Goal: Navigation & Orientation: Find specific page/section

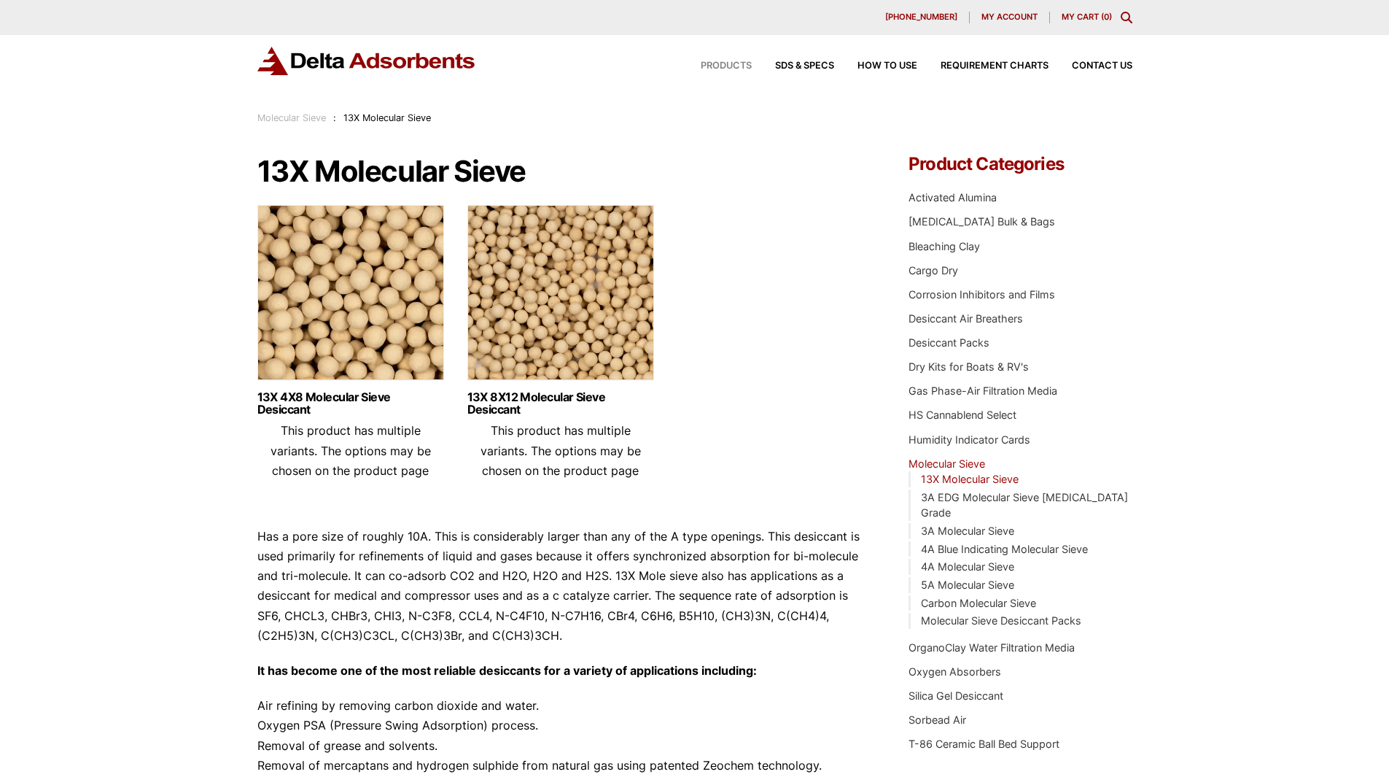
click at [707, 61] on span "Products" at bounding box center [726, 65] width 51 height 9
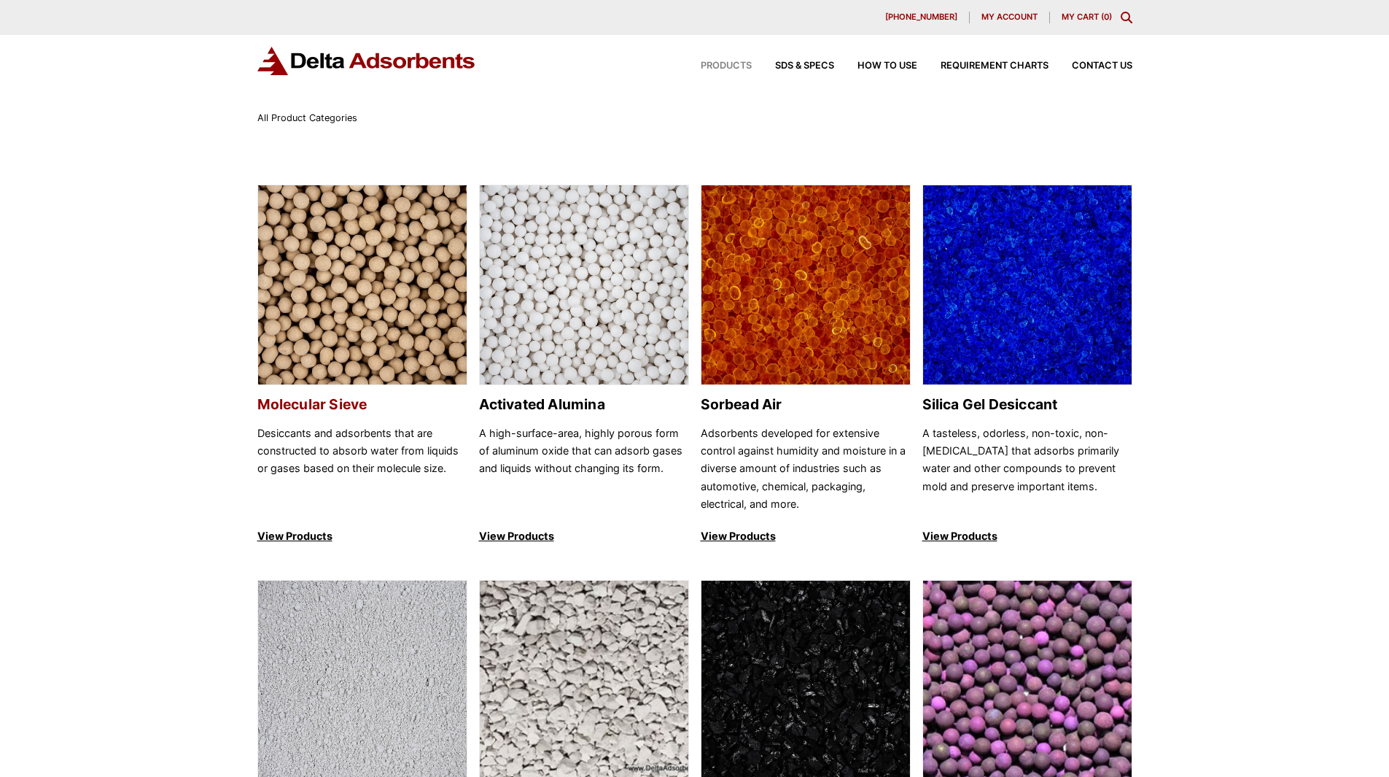
click at [332, 284] on img at bounding box center [362, 285] width 209 height 201
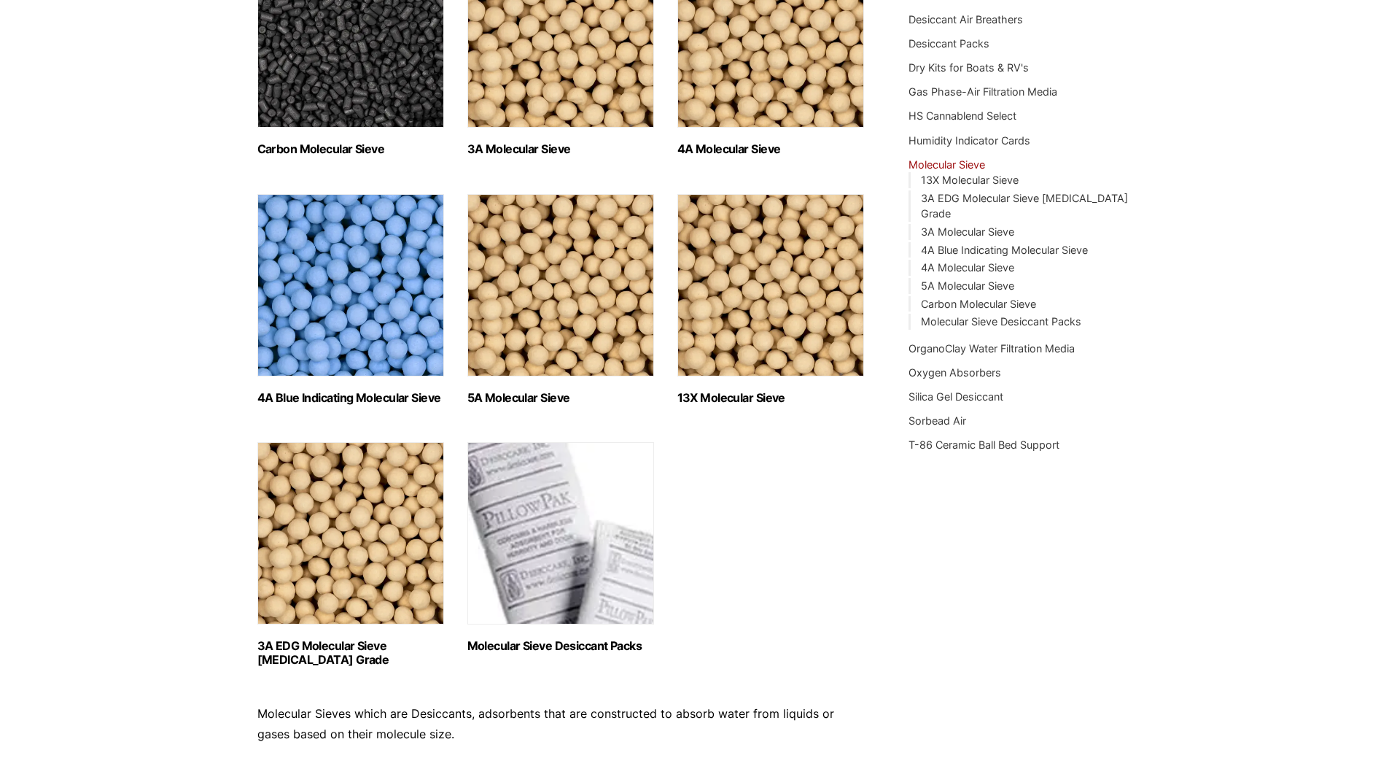
scroll to position [365, 0]
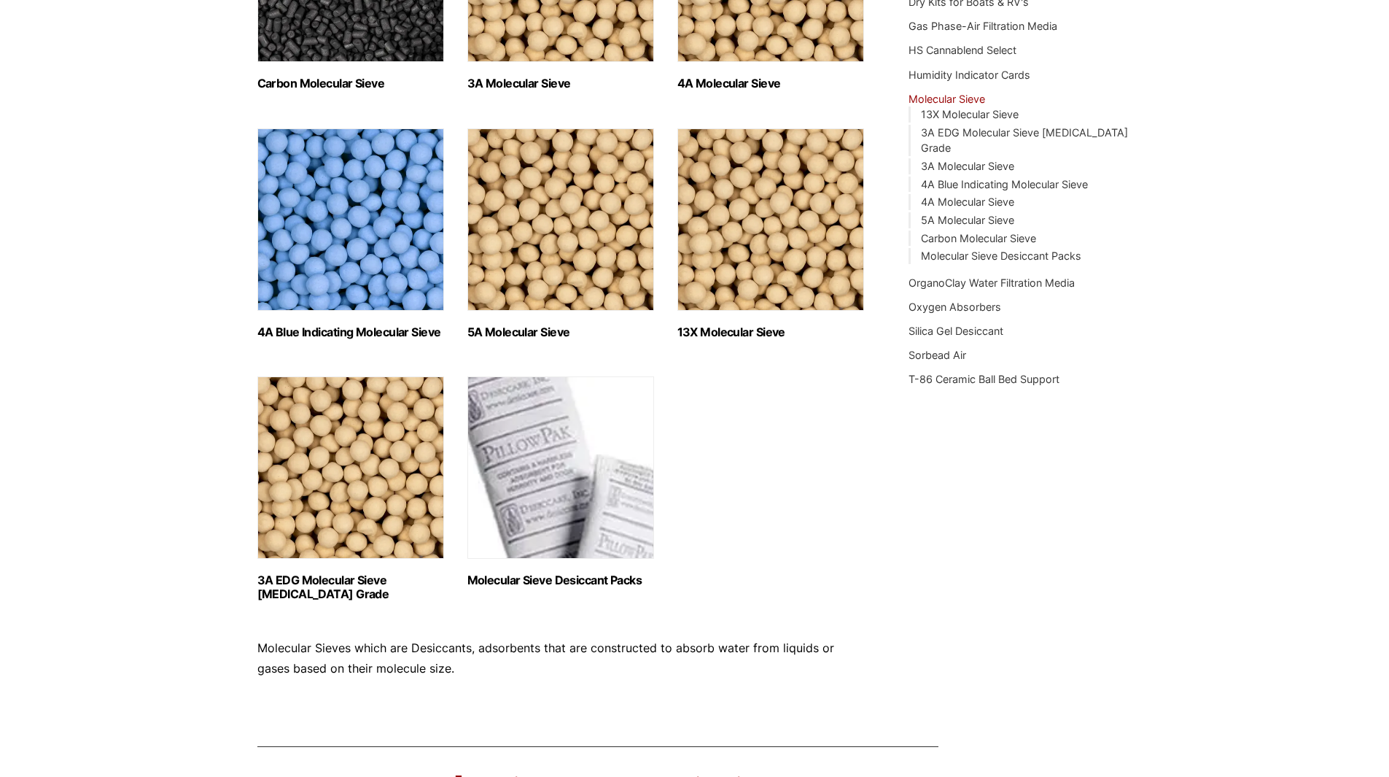
click at [813, 241] on img "Visit product category 13X Molecular Sieve" at bounding box center [771, 219] width 187 height 182
